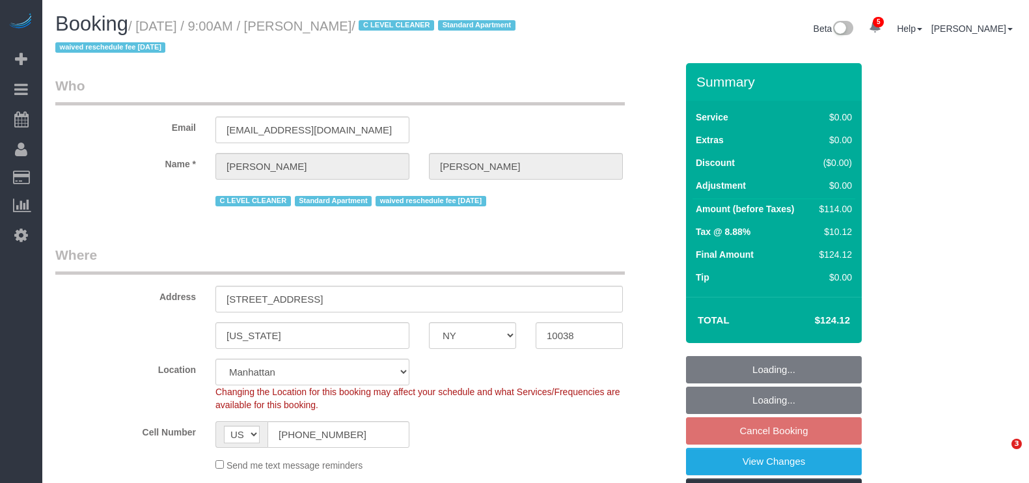
select select "NY"
select select "1"
select select "spot2"
select select "number:89"
select select "number:90"
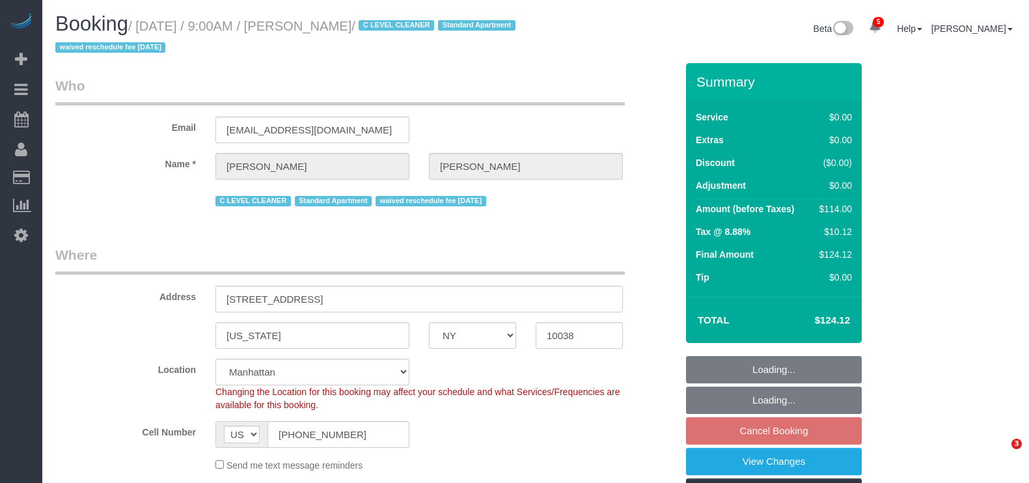
select select "number:15"
select select "number:6"
select select "number:21"
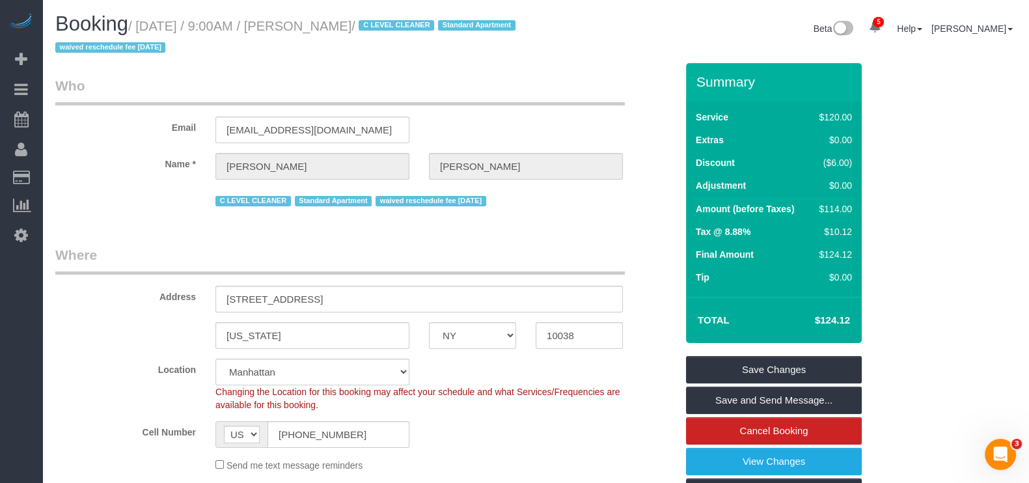
drag, startPoint x: 139, startPoint y: 25, endPoint x: 379, endPoint y: 22, distance: 240.1
click at [381, 22] on small "/ [DATE] / 9:00AM / [PERSON_NAME] / C LEVEL CLEANER Standard Apartment waived r…" at bounding box center [287, 37] width 464 height 36
copy small "[DATE] / 9:00AM / [PERSON_NAME]"
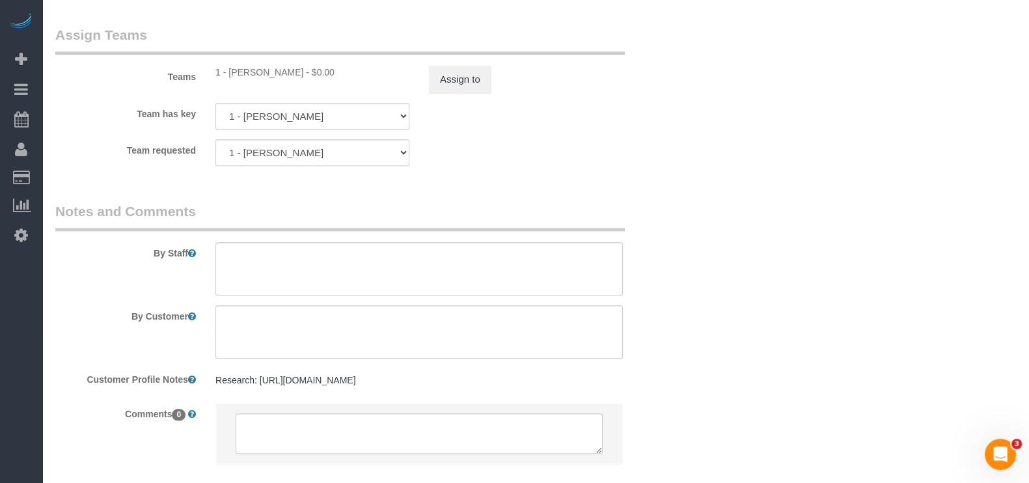
scroll to position [1789, 0]
